Goal: Task Accomplishment & Management: Use online tool/utility

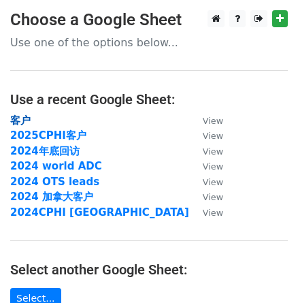
click at [28, 123] on strong "客户" at bounding box center [20, 120] width 20 height 12
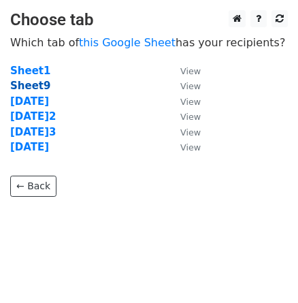
click at [45, 86] on strong "Sheet9" at bounding box center [30, 86] width 40 height 12
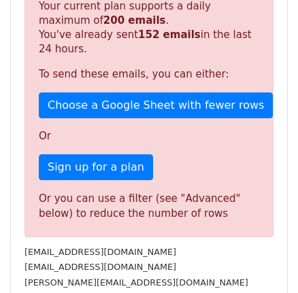
scroll to position [309, 0]
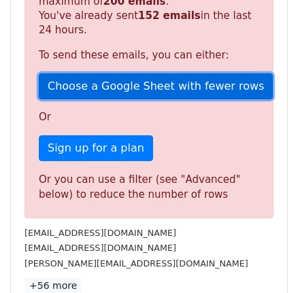
click at [118, 99] on link "Choose a Google Sheet with fewer rows" at bounding box center [156, 87] width 234 height 26
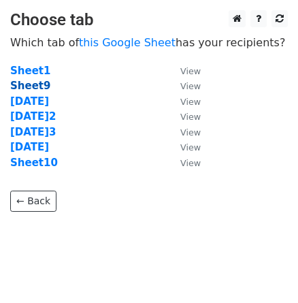
click at [36, 87] on strong "Sheet9" at bounding box center [30, 86] width 40 height 12
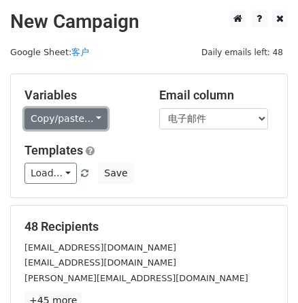
click at [49, 121] on link "Copy/paste..." at bounding box center [66, 118] width 83 height 21
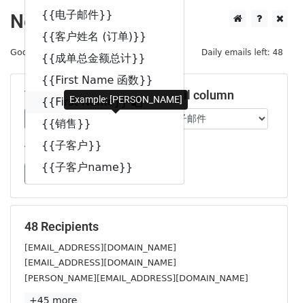
click at [91, 113] on link "{{First Name}}" at bounding box center [104, 102] width 159 height 22
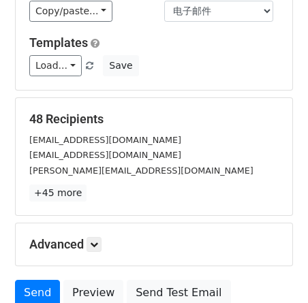
scroll to position [123, 0]
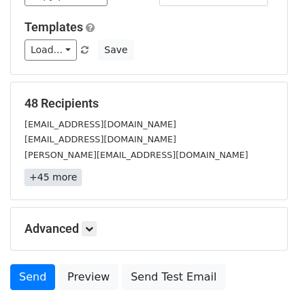
click at [68, 186] on link "+45 more" at bounding box center [53, 177] width 57 height 17
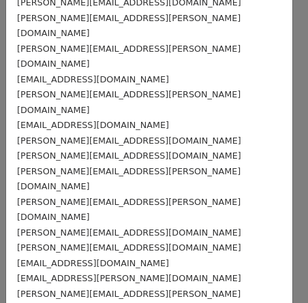
scroll to position [557, 0]
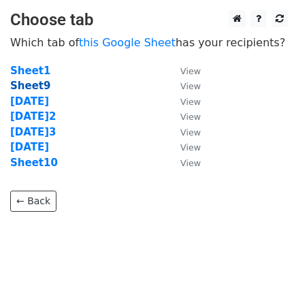
click at [31, 91] on strong "Sheet9" at bounding box center [30, 86] width 40 height 12
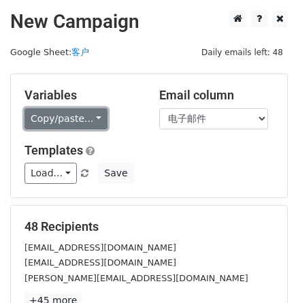
click at [108, 127] on link "Copy/paste..." at bounding box center [66, 118] width 83 height 21
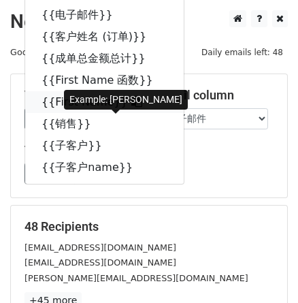
click at [85, 113] on link "{{First Name}}" at bounding box center [104, 102] width 159 height 22
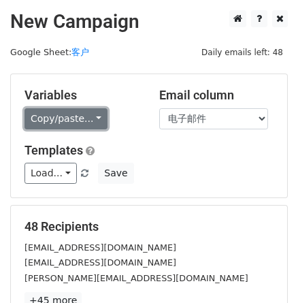
click at [108, 119] on link "Copy/paste..." at bounding box center [66, 118] width 83 height 21
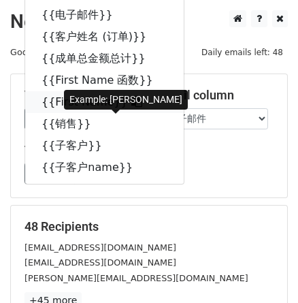
click at [105, 113] on link "{{First Name}}" at bounding box center [104, 102] width 159 height 22
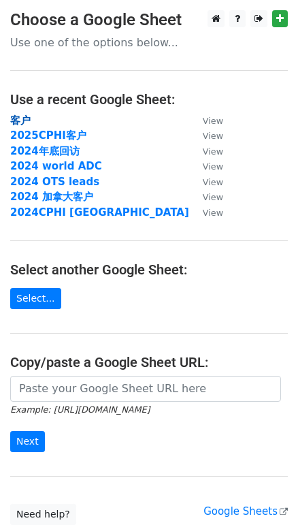
click at [25, 119] on strong "客户" at bounding box center [20, 120] width 20 height 12
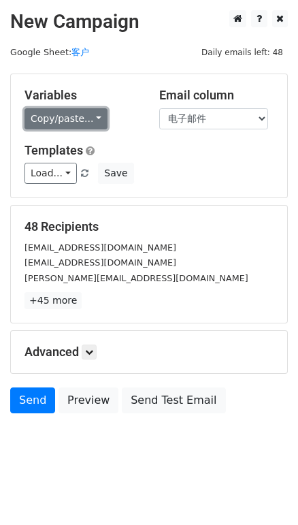
click at [108, 129] on link "Copy/paste..." at bounding box center [66, 118] width 83 height 21
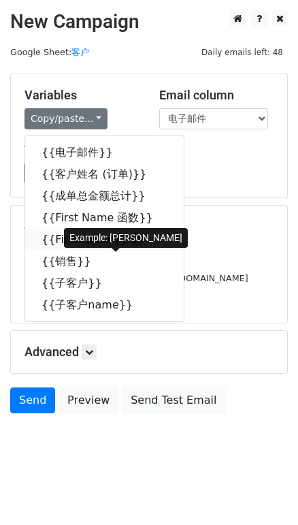
click at [86, 251] on link "{{First Name}}" at bounding box center [104, 240] width 159 height 22
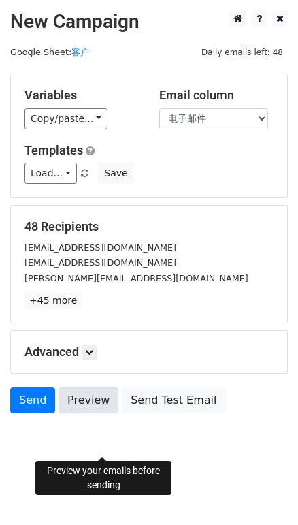
click at [106, 413] on link "Preview" at bounding box center [89, 400] width 60 height 26
click at [118, 413] on link "Preview" at bounding box center [89, 400] width 60 height 26
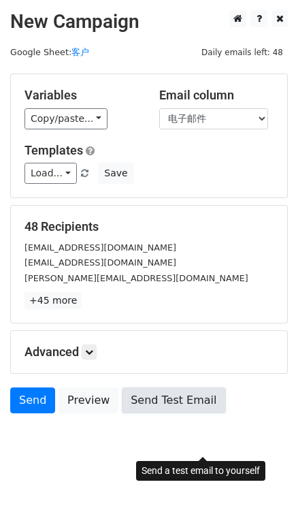
click at [157, 413] on link "Send Test Email" at bounding box center [173, 400] width 103 height 26
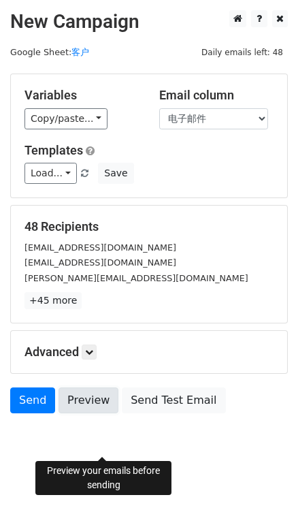
click at [97, 413] on link "Preview" at bounding box center [89, 400] width 60 height 26
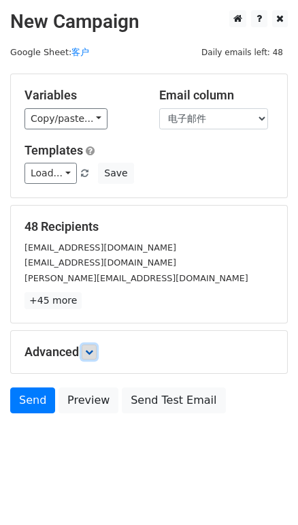
click at [97, 359] on link at bounding box center [89, 352] width 15 height 15
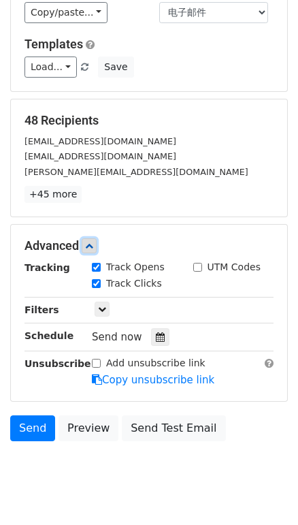
scroll to position [182, 0]
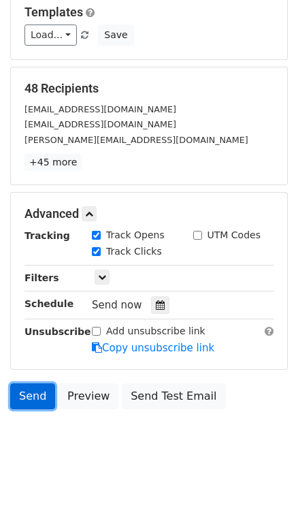
click at [44, 394] on link "Send" at bounding box center [32, 396] width 45 height 26
